Goal: Transaction & Acquisition: Purchase product/service

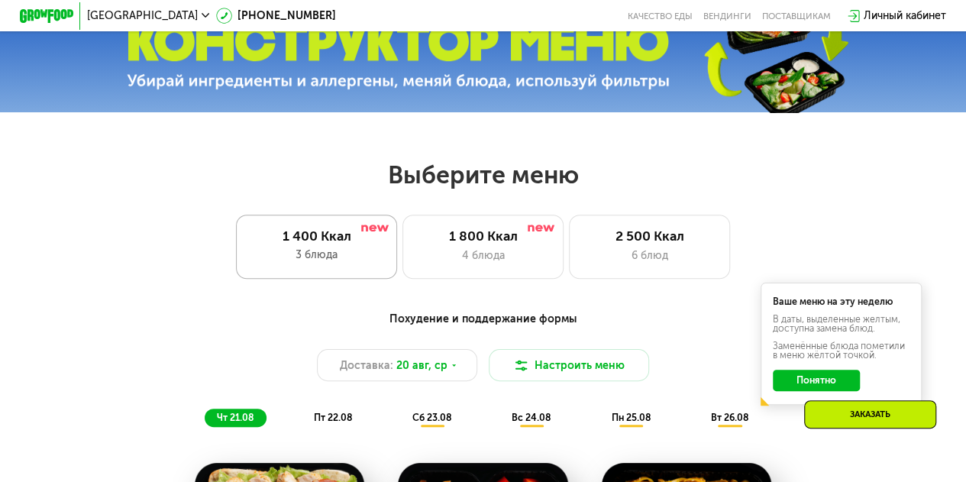
scroll to position [534, 0]
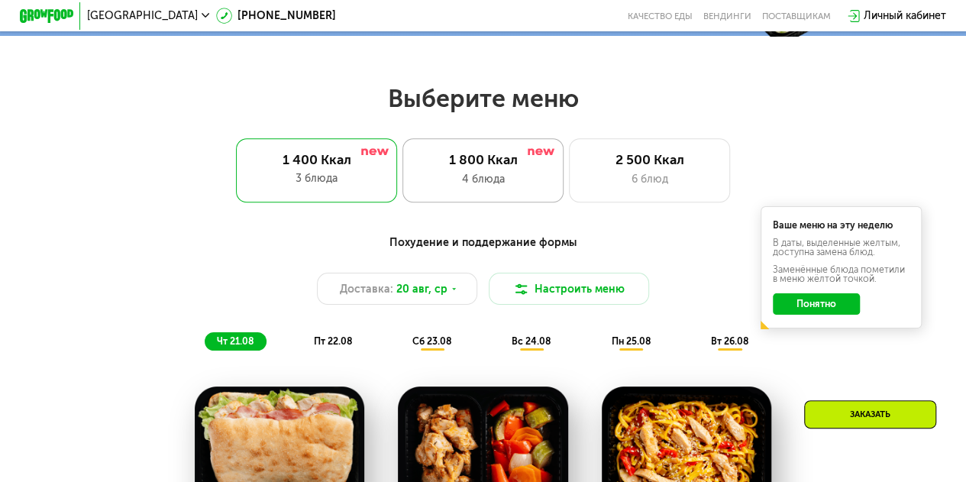
click at [454, 179] on div "4 блюда" at bounding box center [483, 179] width 133 height 16
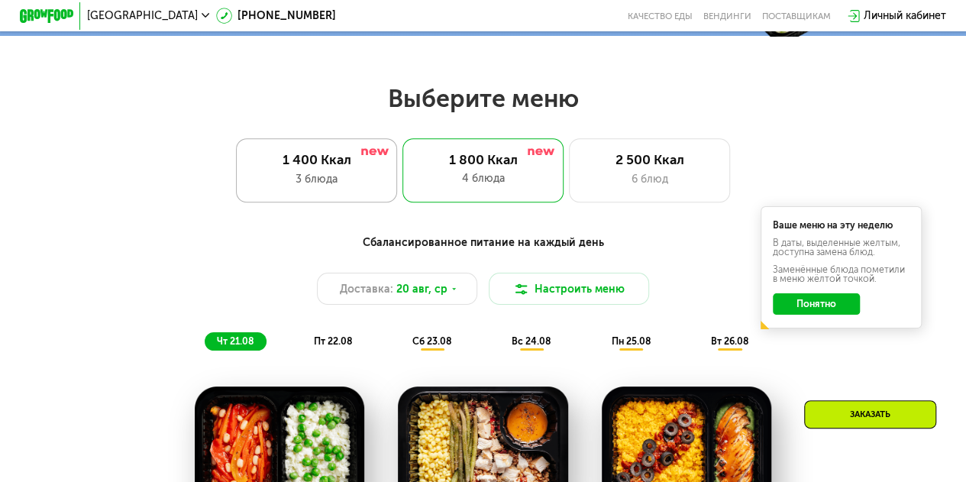
click at [402, 176] on div "1 400 Ккал 3 блюда" at bounding box center [482, 170] width 161 height 64
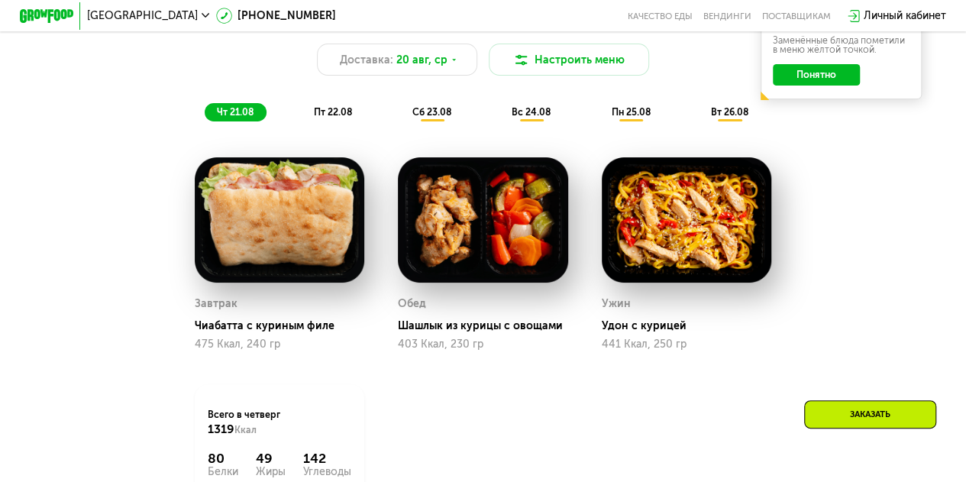
scroll to position [687, 0]
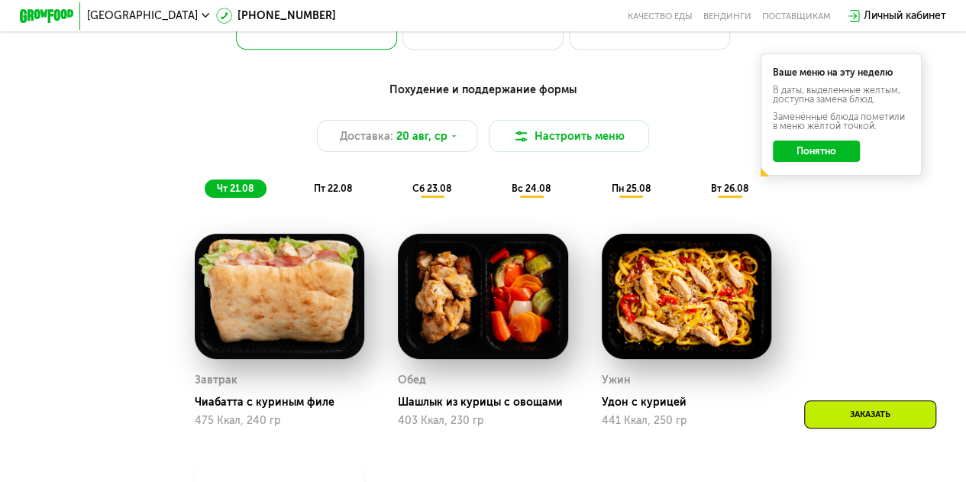
click at [799, 158] on button "Понятно" at bounding box center [816, 150] width 86 height 21
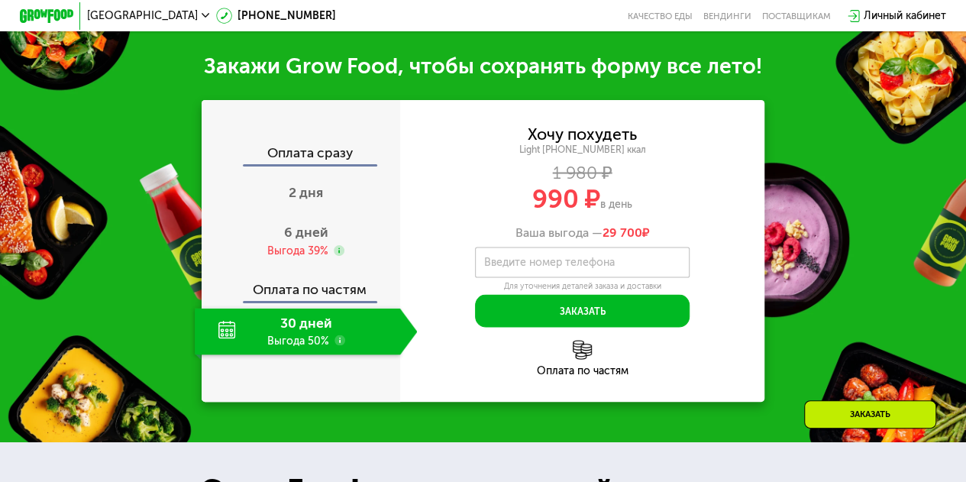
scroll to position [1374, 0]
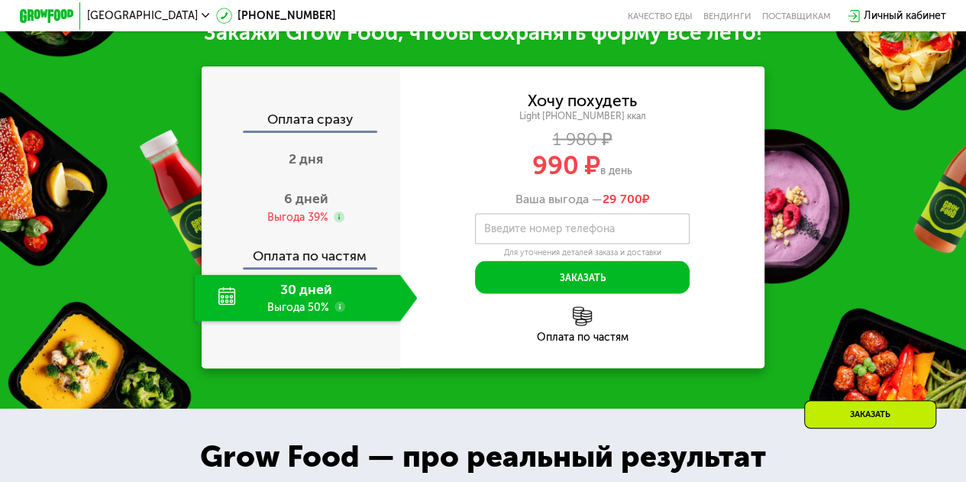
click at [591, 342] on div "Оплата по частям" at bounding box center [582, 336] width 365 height 11
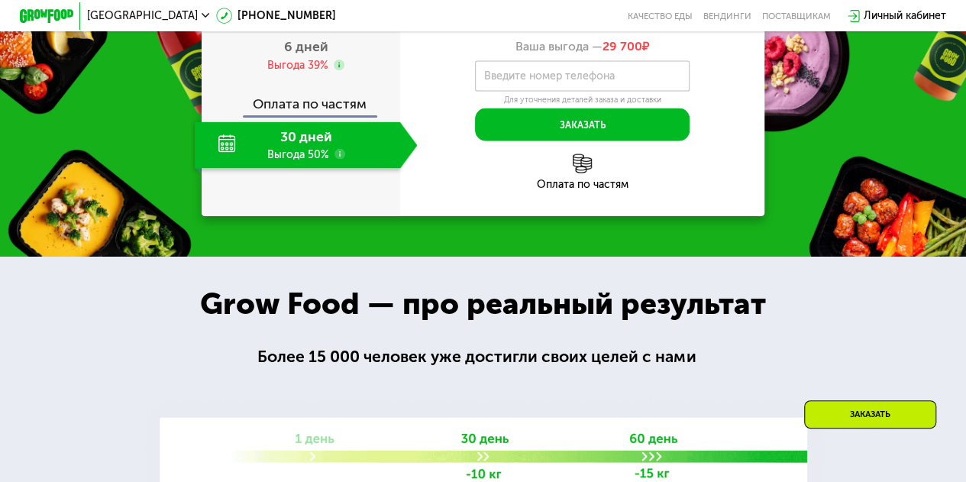
scroll to position [1527, 0]
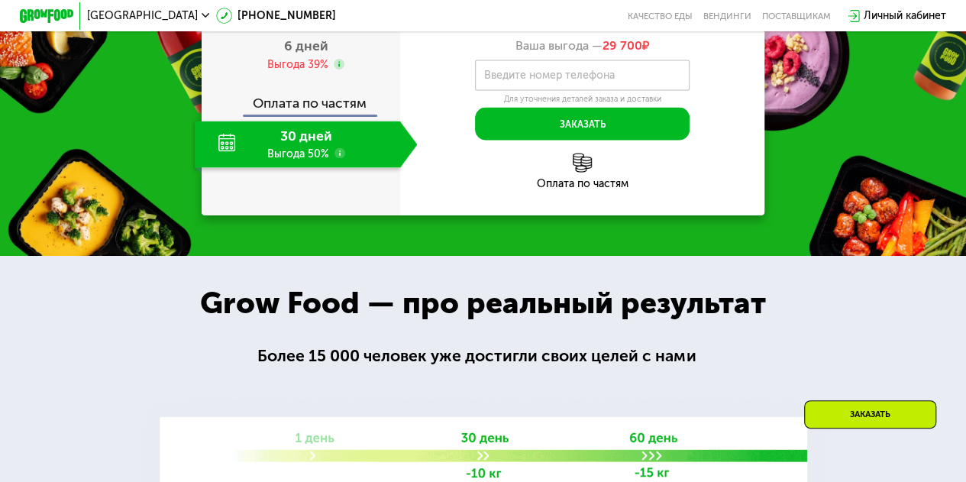
click at [337, 159] on use at bounding box center [339, 153] width 11 height 11
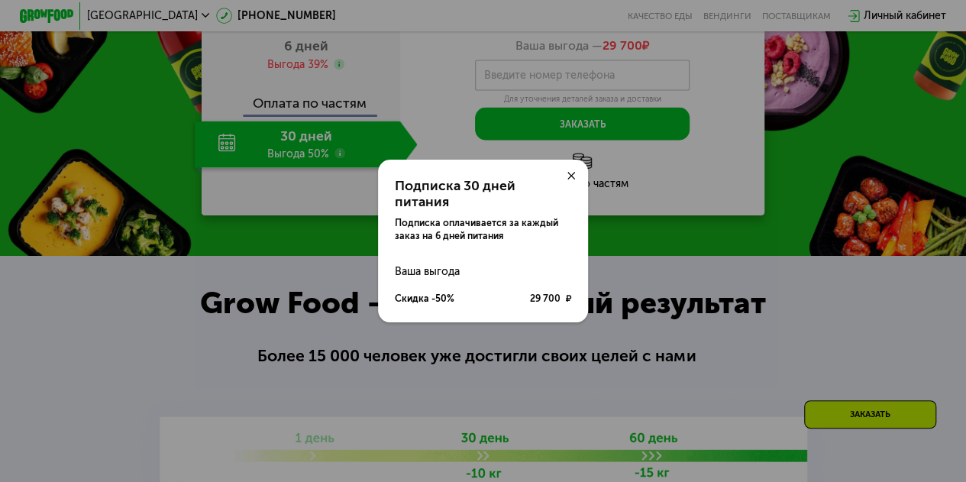
click at [568, 180] on icon at bounding box center [571, 176] width 8 height 8
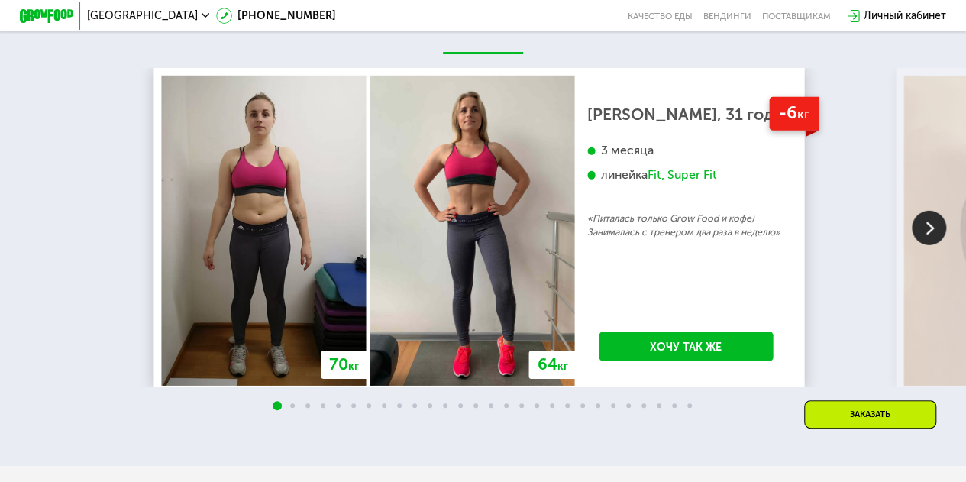
scroll to position [2290, 0]
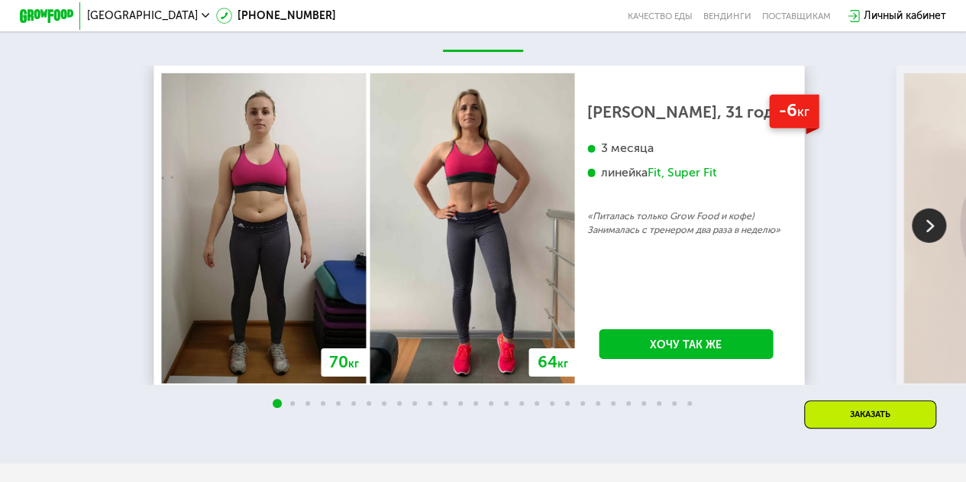
click at [919, 243] on img at bounding box center [929, 225] width 34 height 34
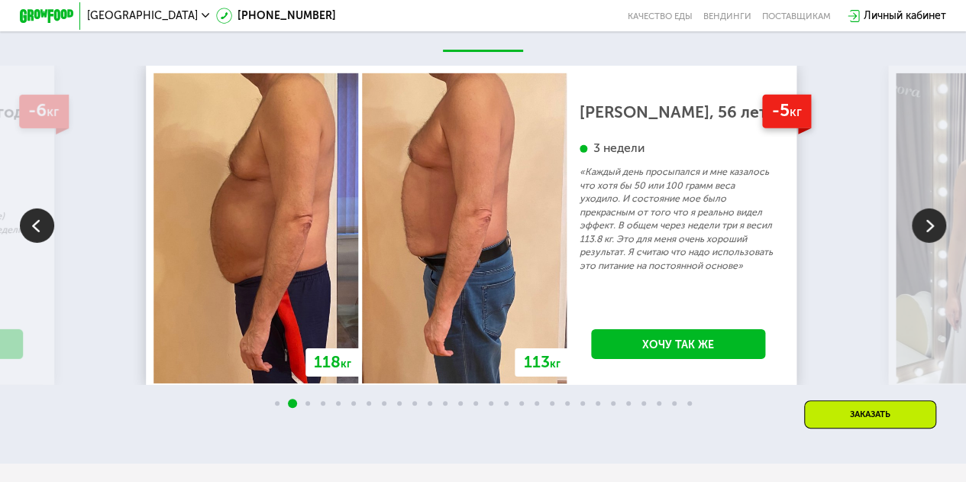
click at [919, 243] on img at bounding box center [929, 225] width 34 height 34
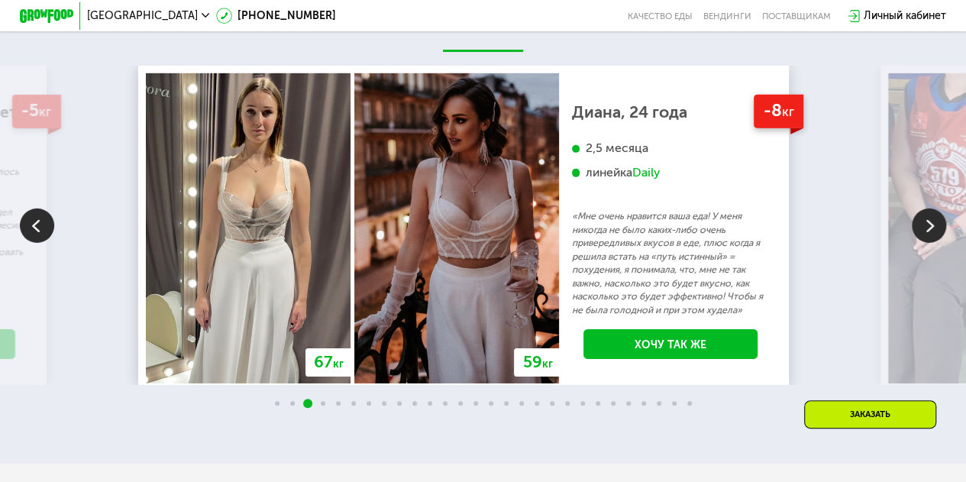
click at [919, 243] on img at bounding box center [929, 225] width 34 height 34
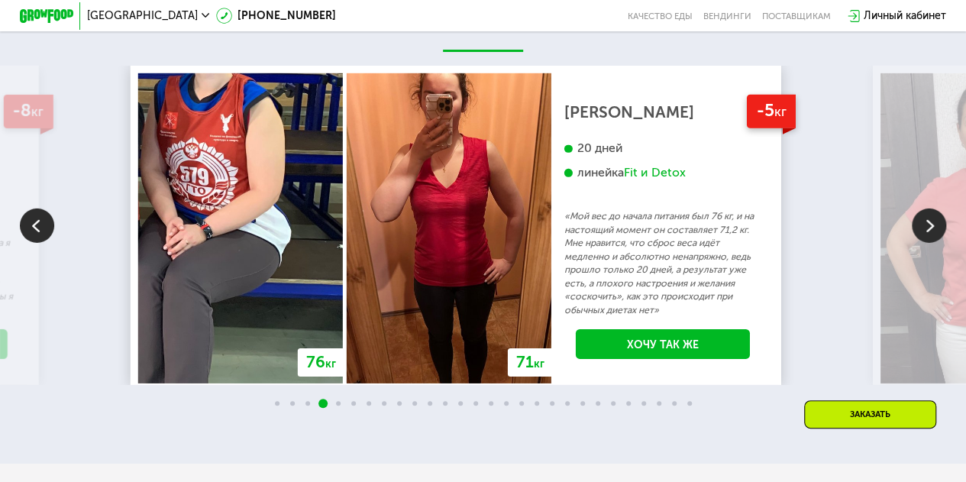
click at [922, 240] on img at bounding box center [929, 225] width 34 height 34
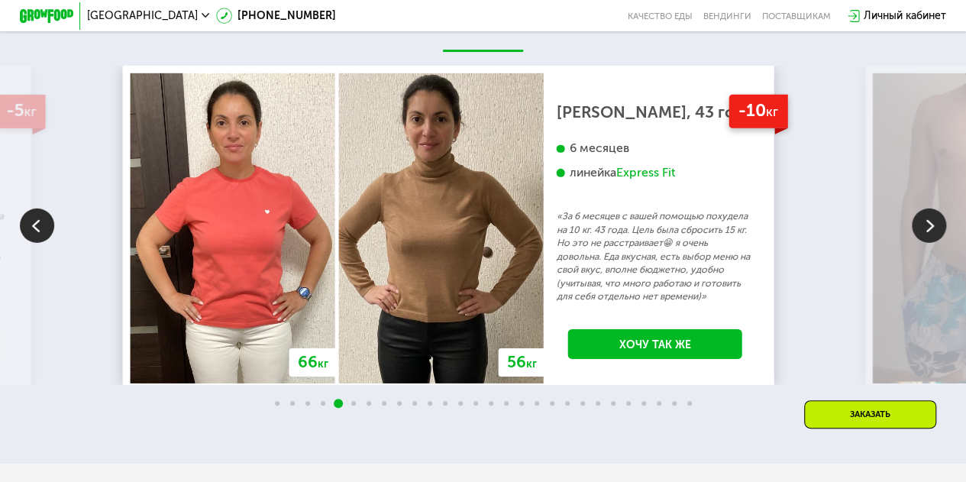
click at [922, 240] on img at bounding box center [929, 225] width 34 height 34
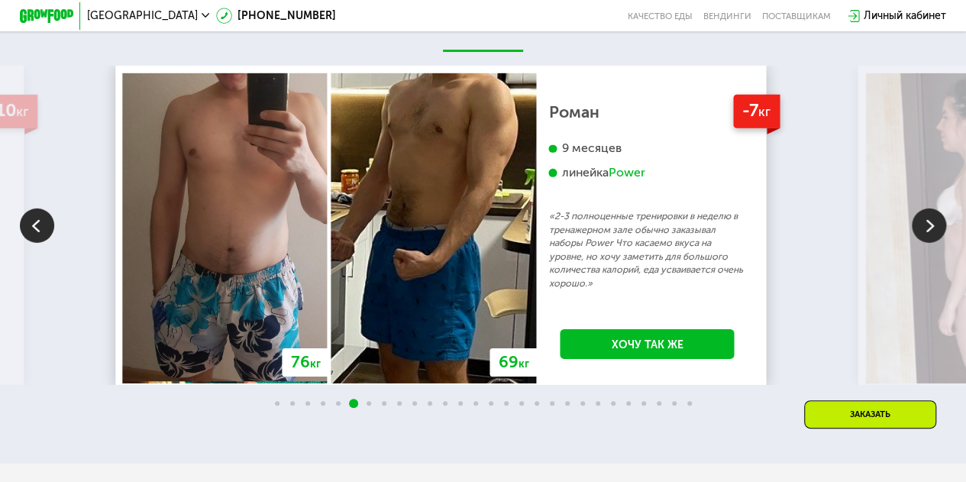
click at [922, 240] on img at bounding box center [929, 225] width 34 height 34
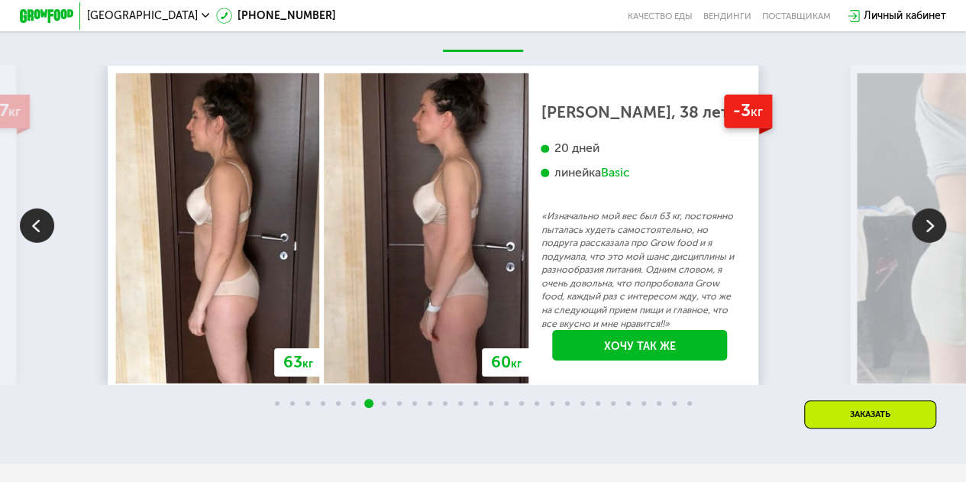
click at [922, 240] on img at bounding box center [929, 225] width 34 height 34
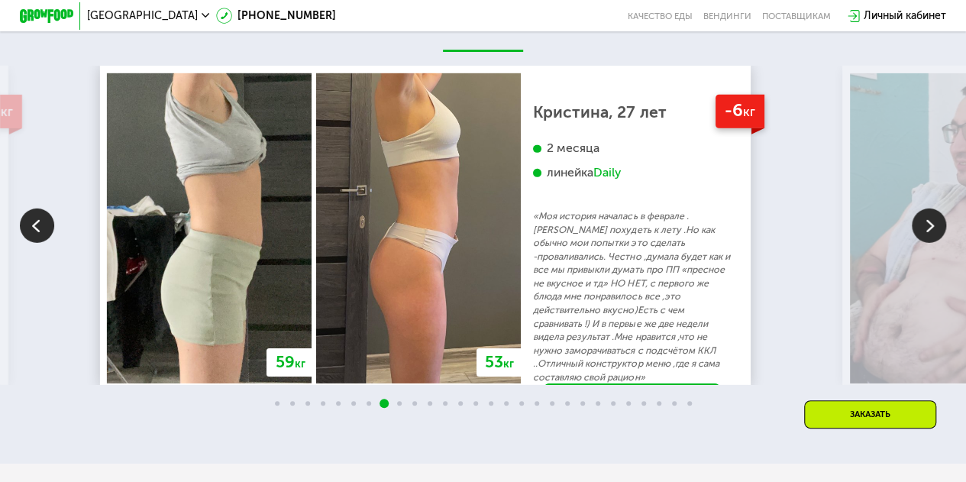
click at [922, 240] on img at bounding box center [929, 225] width 34 height 34
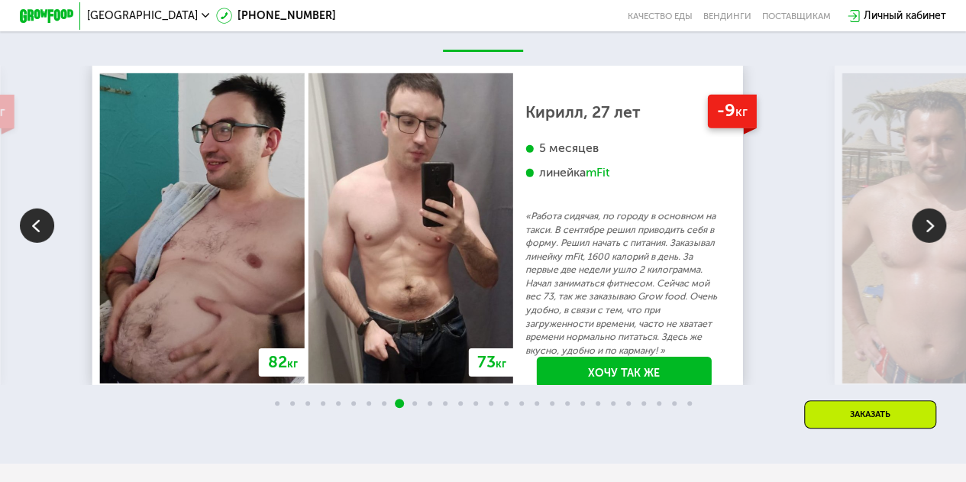
click at [925, 240] on img at bounding box center [929, 225] width 34 height 34
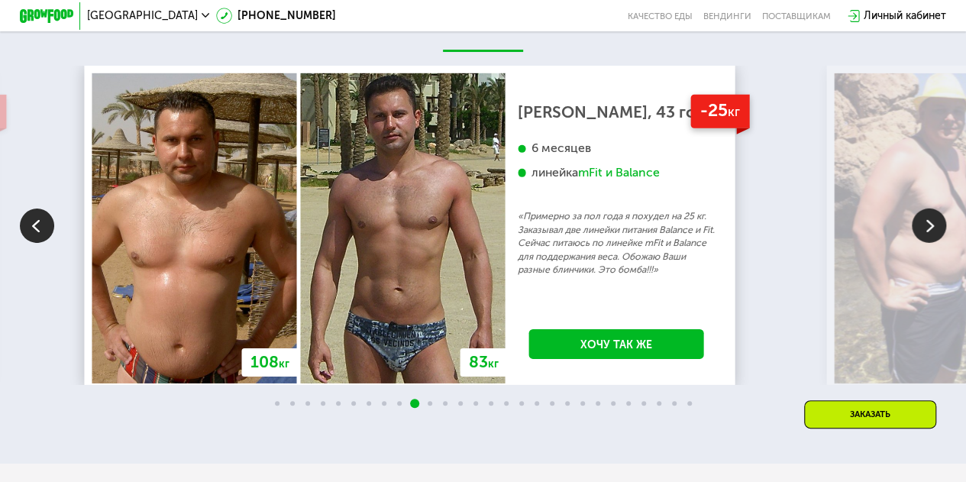
click at [925, 240] on img at bounding box center [929, 225] width 34 height 34
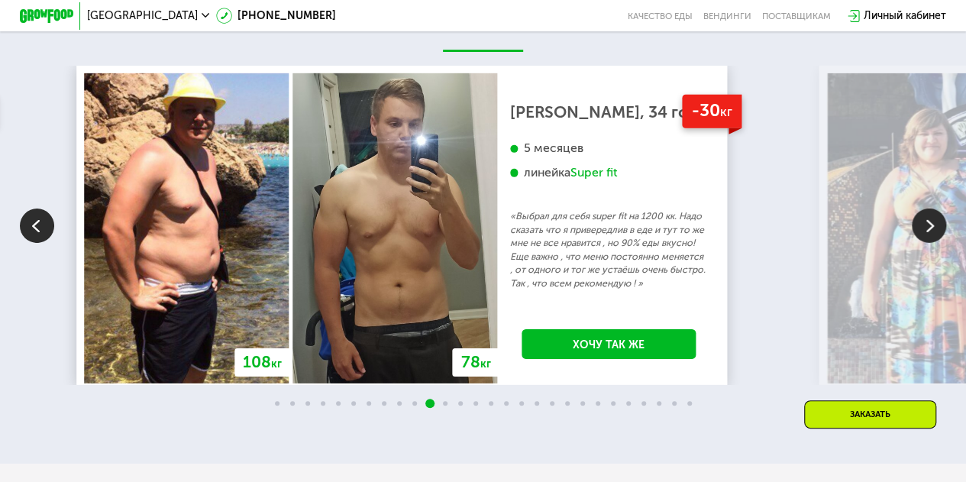
click at [925, 240] on img at bounding box center [929, 225] width 34 height 34
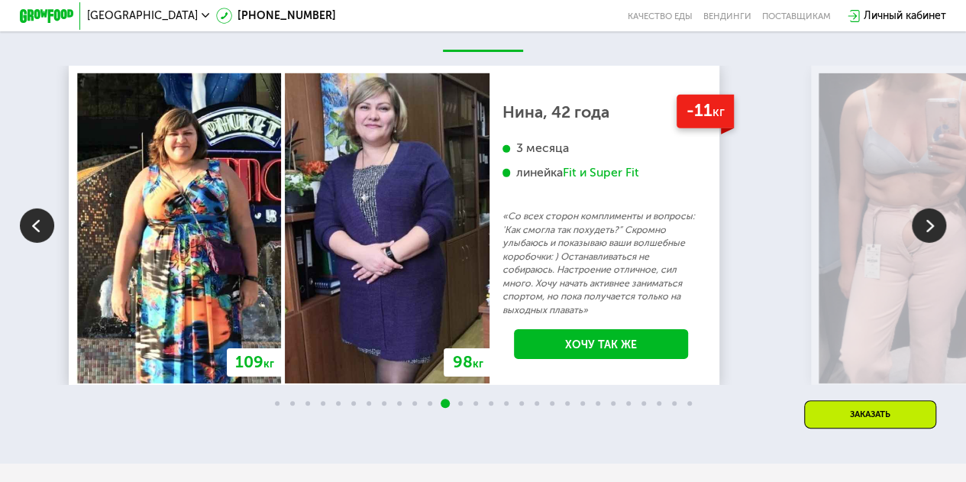
click at [25, 243] on img at bounding box center [37, 225] width 34 height 34
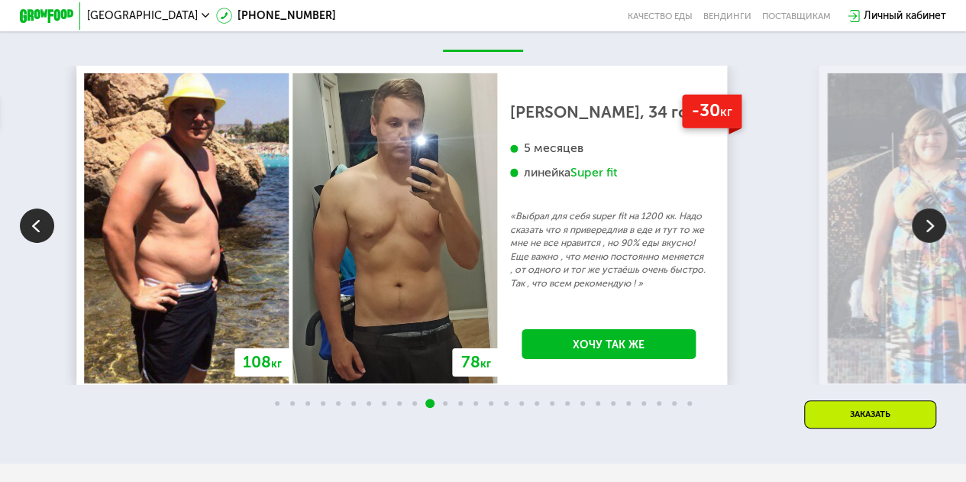
click at [25, 243] on img at bounding box center [37, 225] width 34 height 34
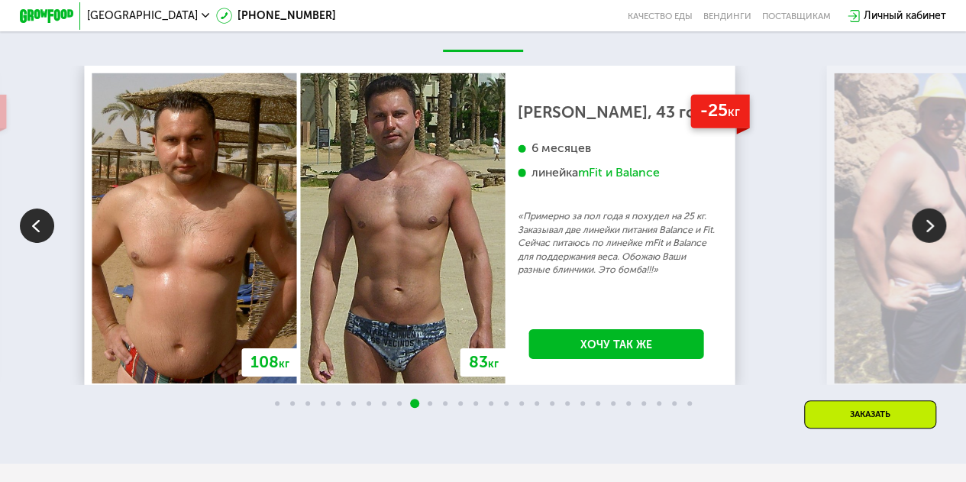
click at [25, 243] on img at bounding box center [37, 225] width 34 height 34
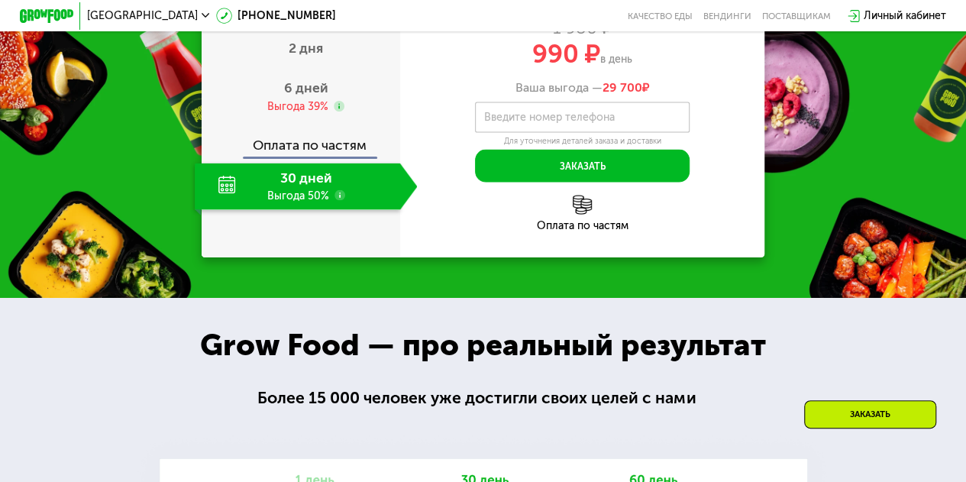
scroll to position [1222, 0]
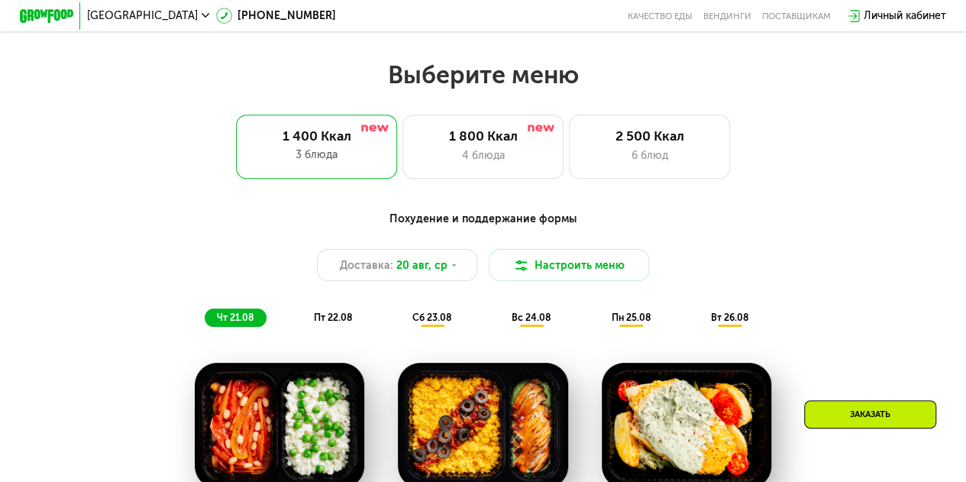
scroll to position [534, 0]
